Goal: Browse casually

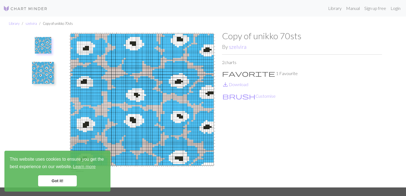
click at [68, 182] on link "Got it!" at bounding box center [57, 181] width 39 height 11
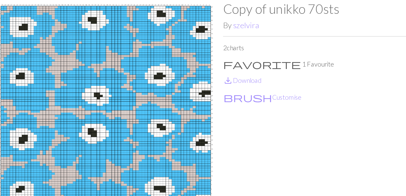
drag, startPoint x: 194, startPoint y: 120, endPoint x: 236, endPoint y: 126, distance: 41.6
drag, startPoint x: 236, startPoint y: 126, endPoint x: 287, endPoint y: 96, distance: 59.7
click at [287, 96] on div "Copy of unikko 70sts By szelvira 2 charts favorite 1 Favourite save_alt Downloa…" at bounding box center [302, 109] width 160 height 157
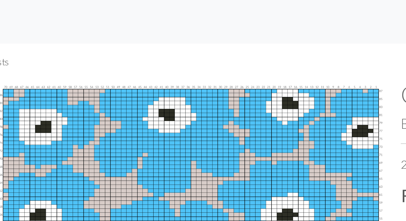
drag, startPoint x: 124, startPoint y: 141, endPoint x: 135, endPoint y: 1, distance: 140.6
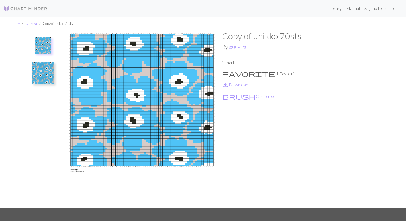
click at [42, 48] on img at bounding box center [43, 45] width 17 height 17
click at [42, 79] on img at bounding box center [43, 73] width 22 height 22
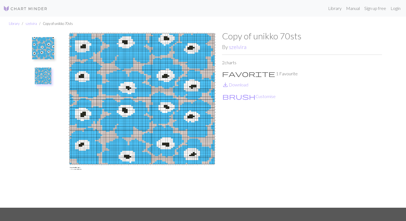
click at [41, 45] on img at bounding box center [43, 48] width 22 height 22
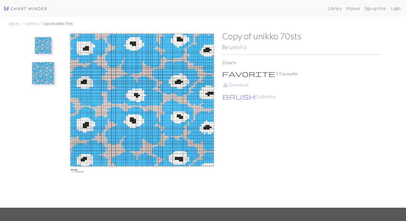
click at [41, 75] on img at bounding box center [43, 73] width 22 height 22
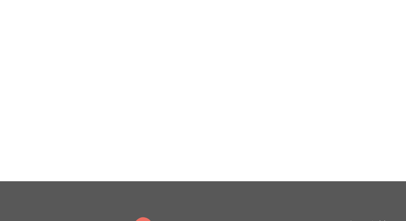
scroll to position [7, 0]
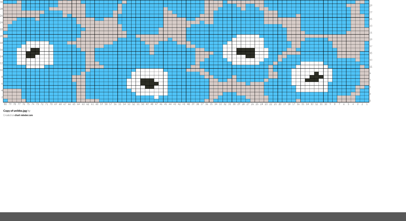
click at [121, 167] on img at bounding box center [142, 111] width 160 height 176
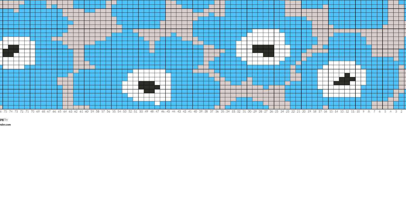
click at [128, 142] on img at bounding box center [142, 111] width 160 height 176
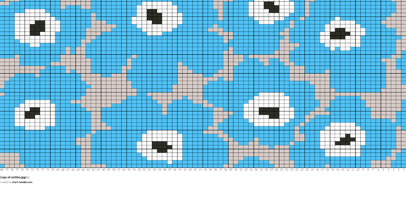
click at [126, 154] on img at bounding box center [142, 111] width 160 height 176
